Goal: Information Seeking & Learning: Learn about a topic

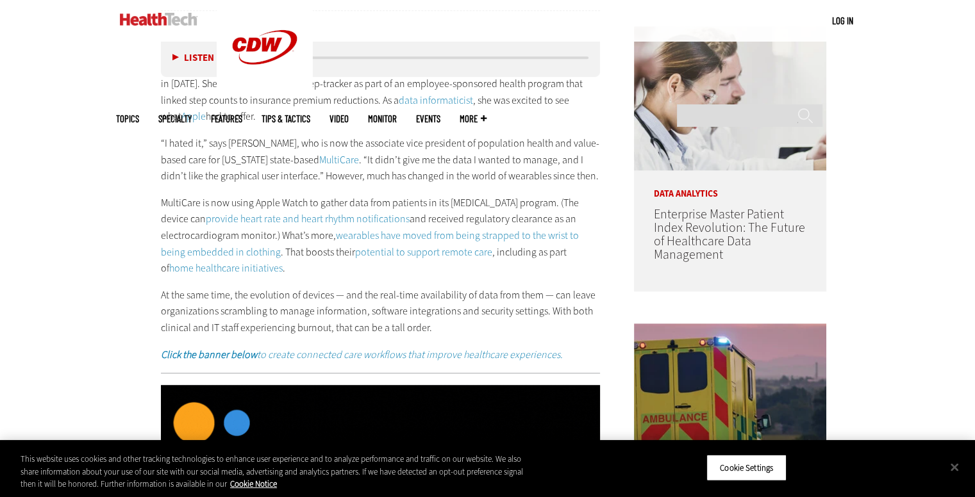
scroll to position [765, 0]
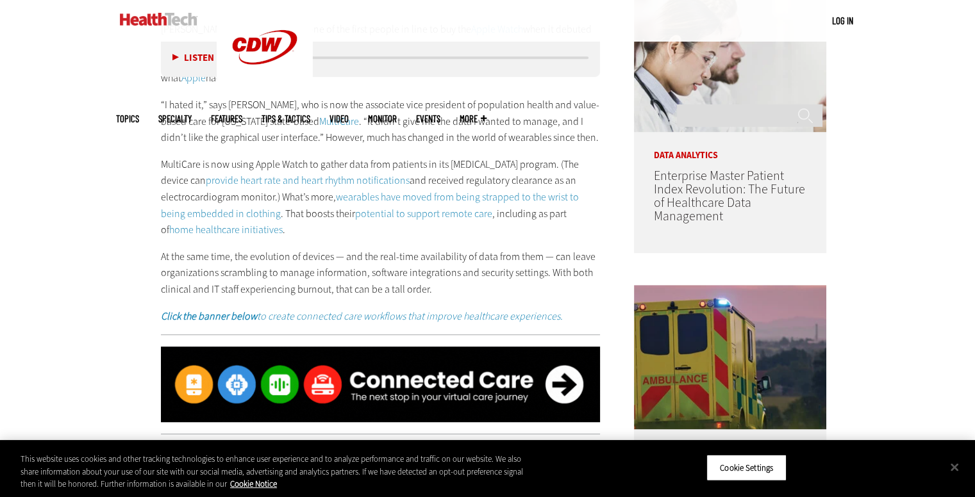
drag, startPoint x: 126, startPoint y: 140, endPoint x: 233, endPoint y: 135, distance: 107.8
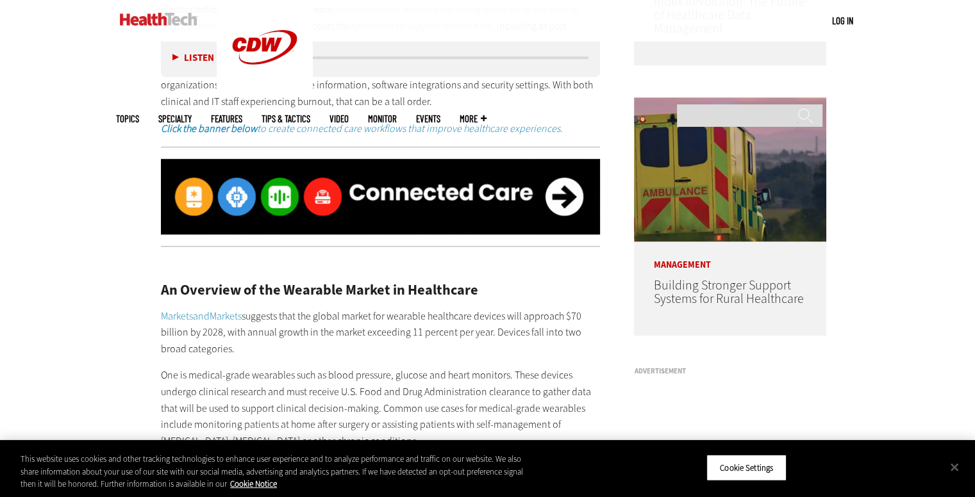
scroll to position [961, 0]
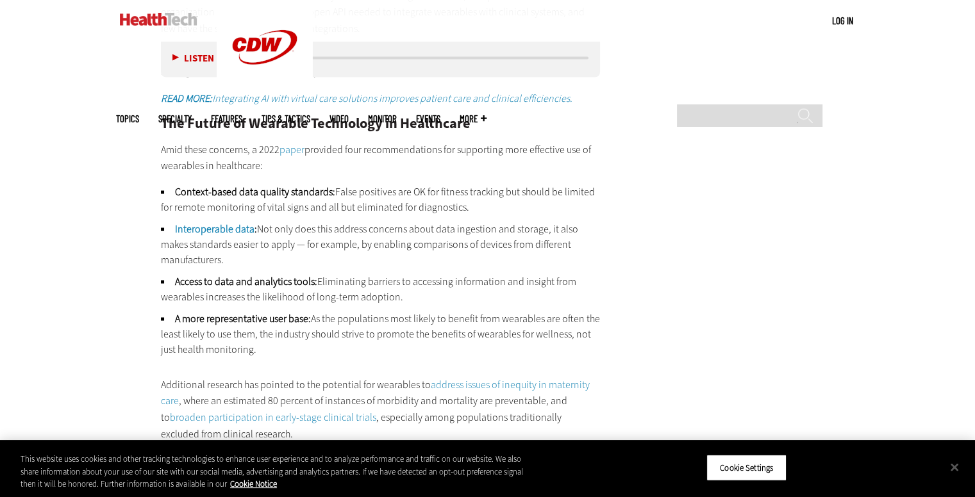
scroll to position [2499, 0]
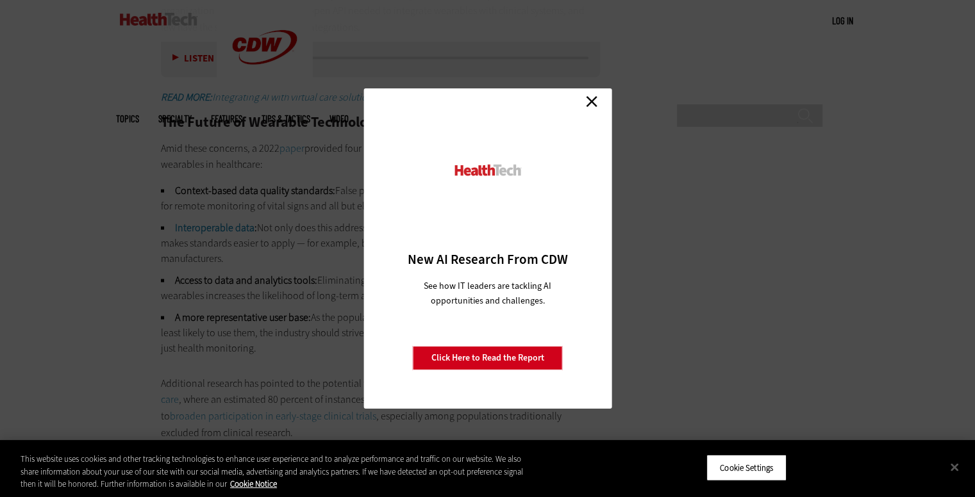
click at [596, 99] on link "Close" at bounding box center [591, 101] width 19 height 19
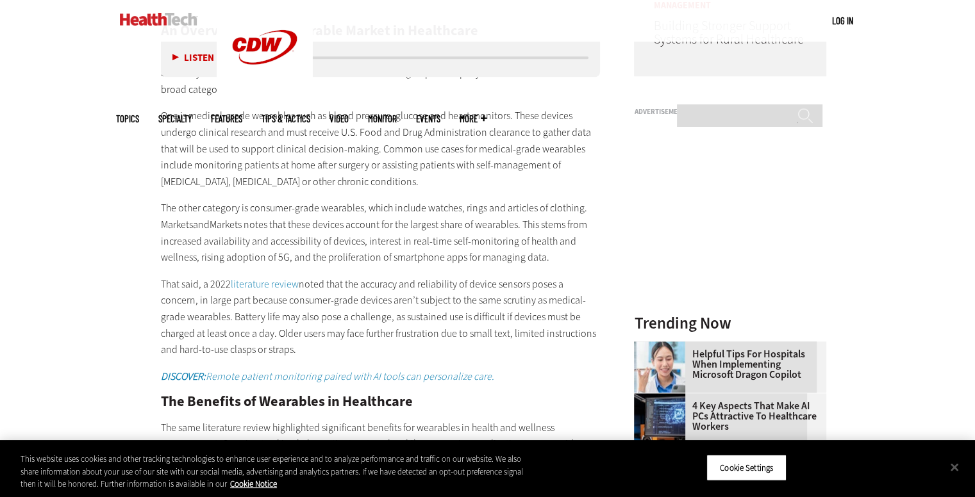
scroll to position [1211, 0]
click at [531, 192] on div "An Overview of the Wearable Market in Healthcare MarketsandMarkets suggests tha…" at bounding box center [381, 424] width 440 height 851
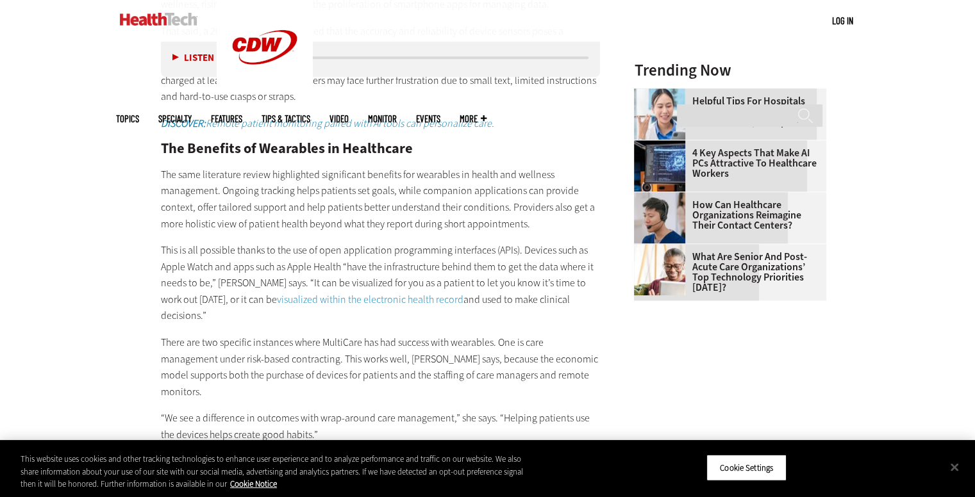
scroll to position [1468, 0]
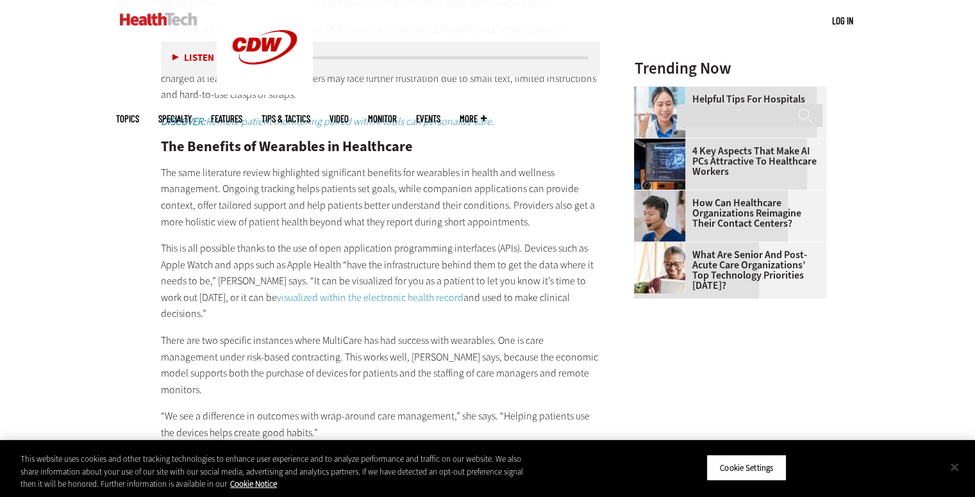
click at [956, 466] on button "Close" at bounding box center [954, 467] width 28 height 28
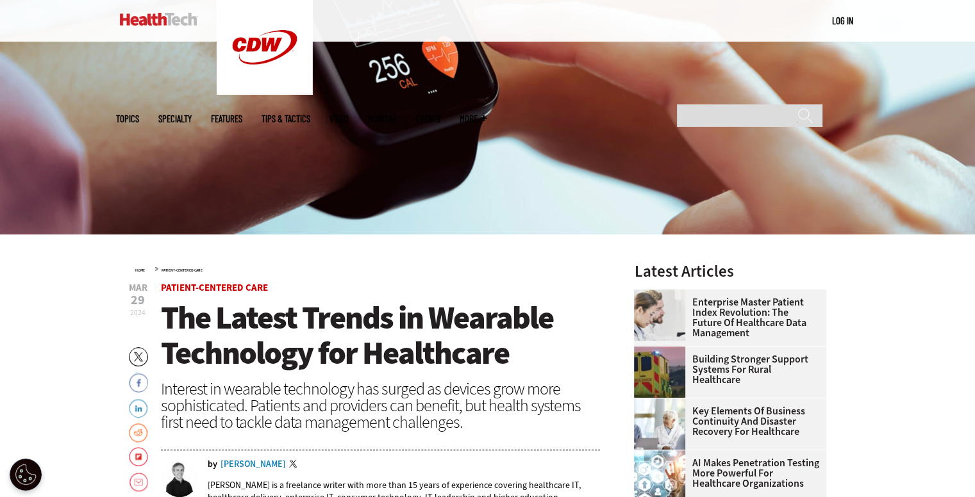
scroll to position [220, 0]
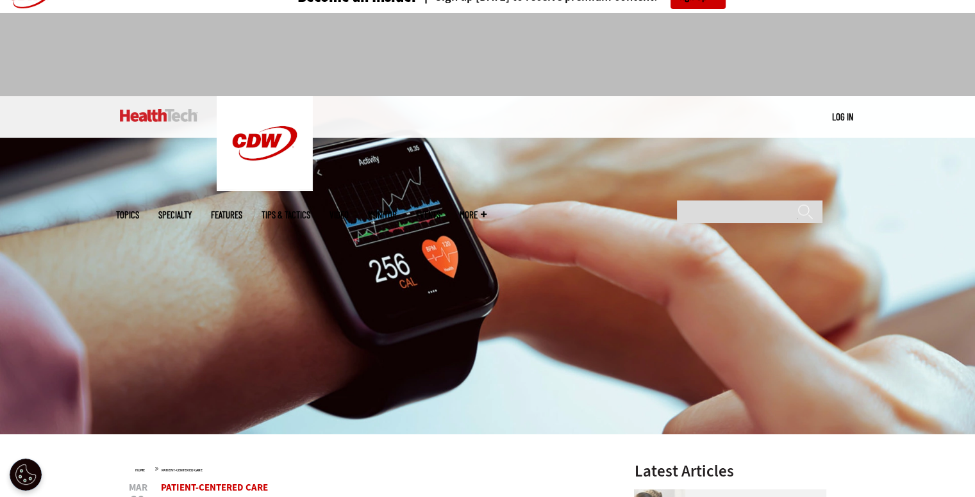
scroll to position [0, 0]
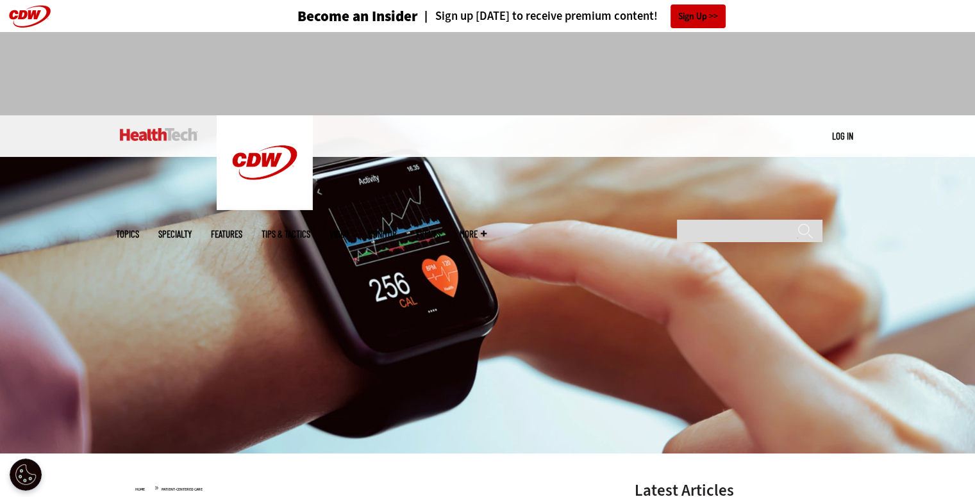
click at [135, 133] on img at bounding box center [159, 134] width 78 height 13
